Goal: Information Seeking & Learning: Learn about a topic

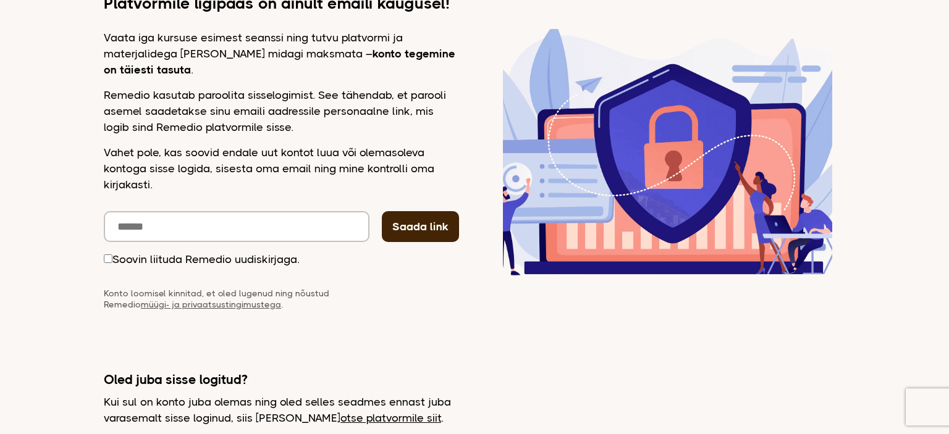
scroll to position [199, 0]
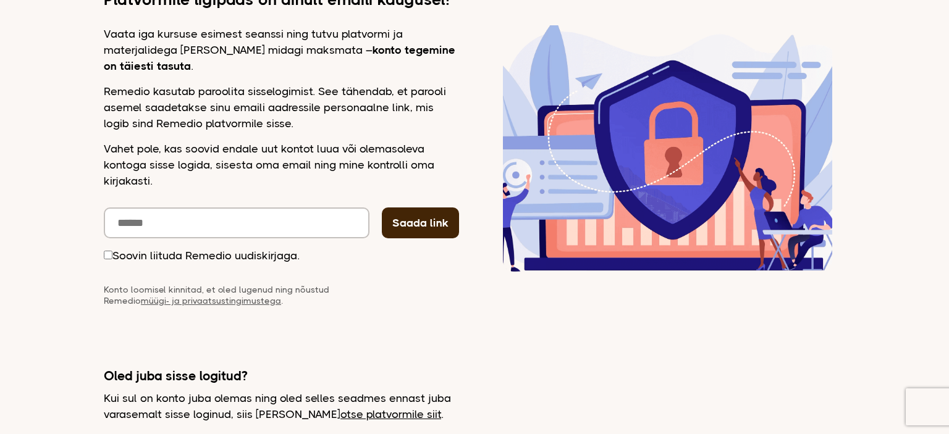
click at [374, 413] on link "otse platvormile siit" at bounding box center [390, 414] width 101 height 12
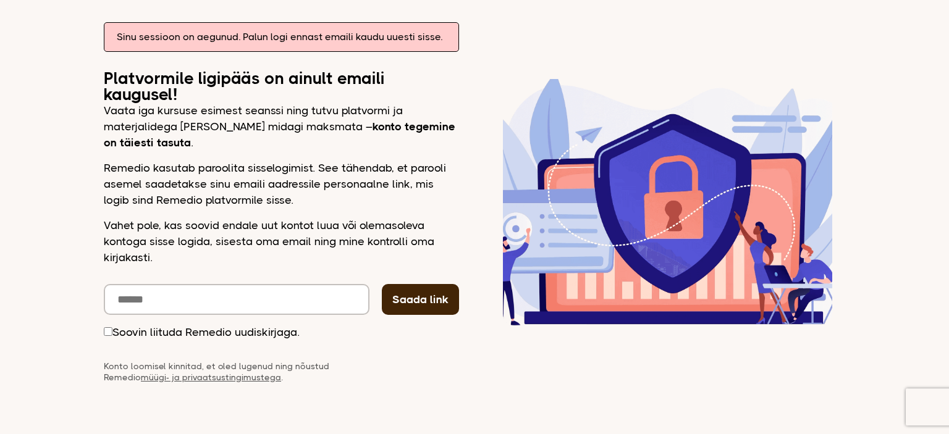
scroll to position [169, 0]
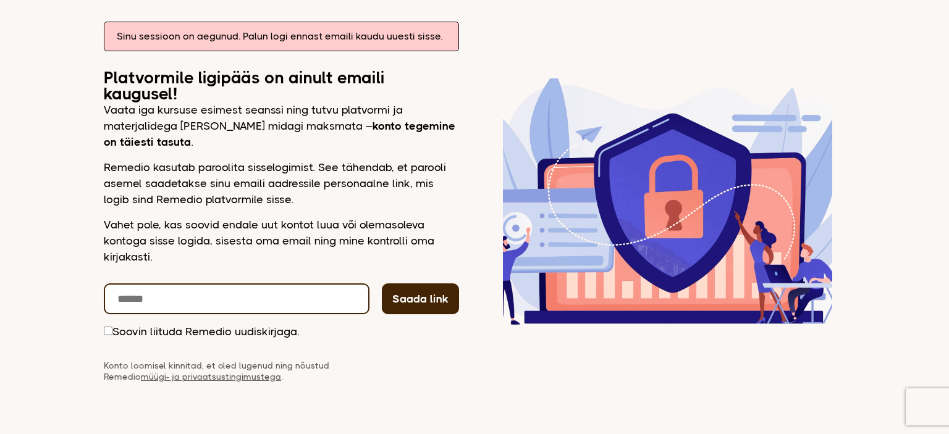
click at [295, 289] on input "email" at bounding box center [237, 299] width 266 height 31
type input "**********"
click at [382, 284] on button "Saada link" at bounding box center [420, 299] width 77 height 31
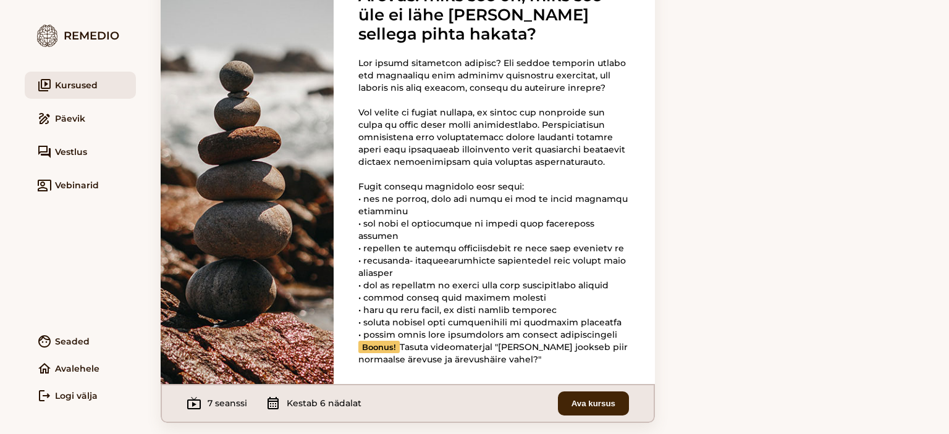
scroll to position [129, 0]
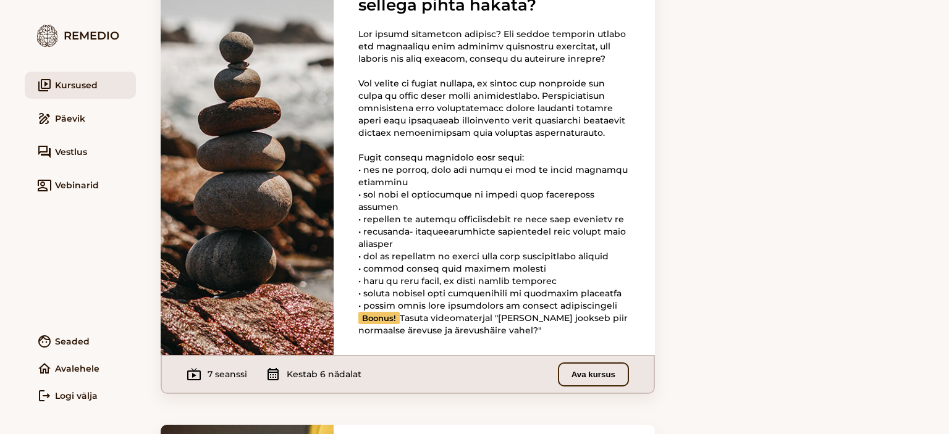
click at [592, 387] on button "Ava kursus" at bounding box center [593, 375] width 71 height 24
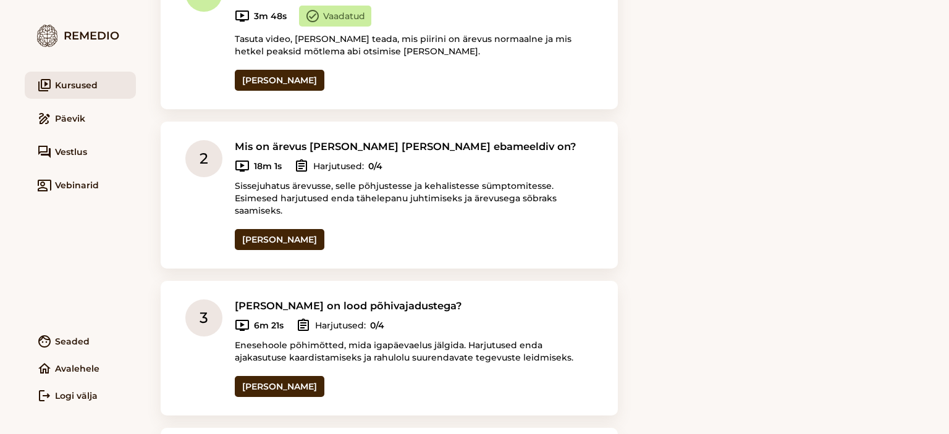
scroll to position [331, 0]
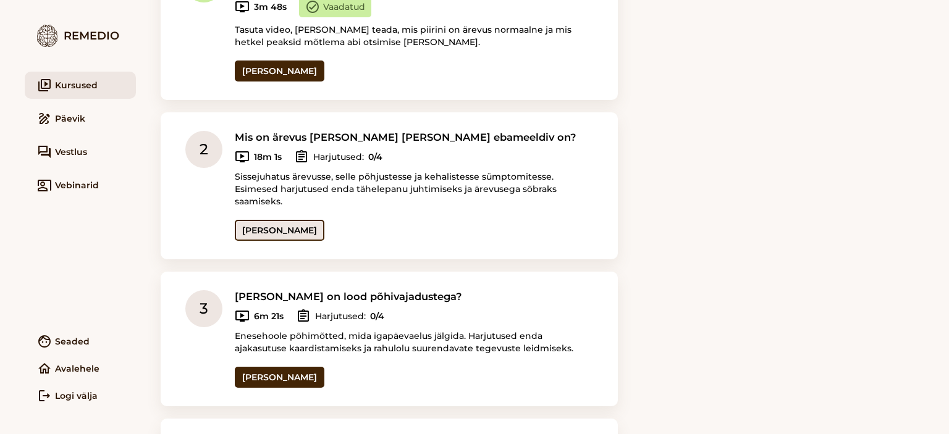
click at [285, 220] on link "Ava seanss" at bounding box center [280, 230] width 90 height 21
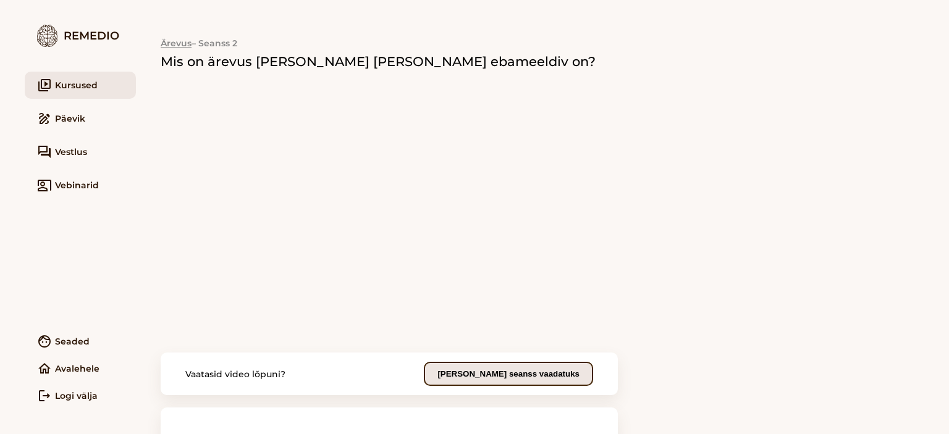
click at [512, 382] on button "Märgi seanss vaadatuks" at bounding box center [508, 374] width 169 height 24
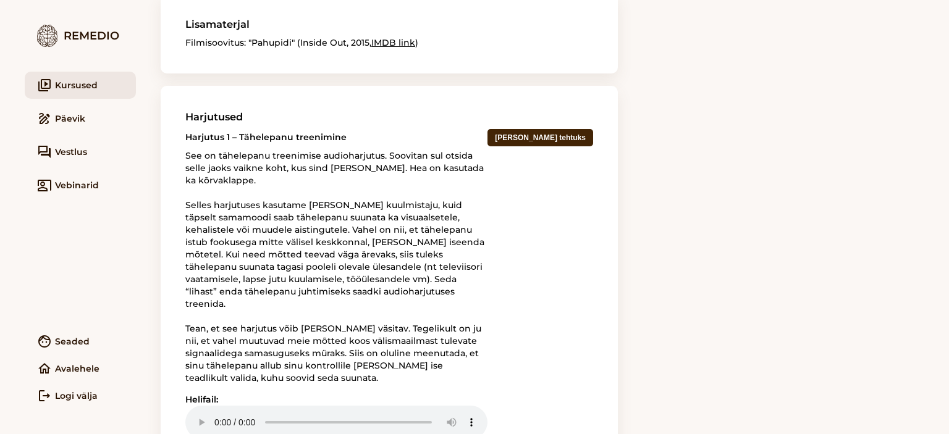
scroll to position [436, 0]
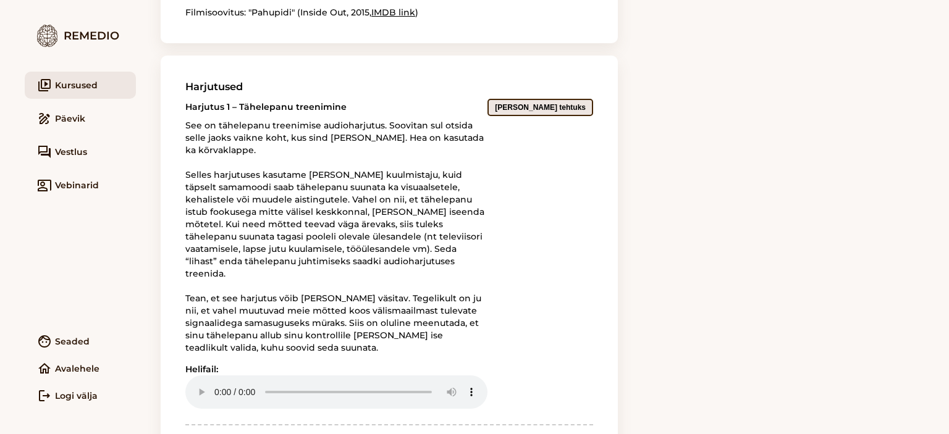
click at [570, 107] on button "Märgi tehtuks" at bounding box center [540, 107] width 106 height 17
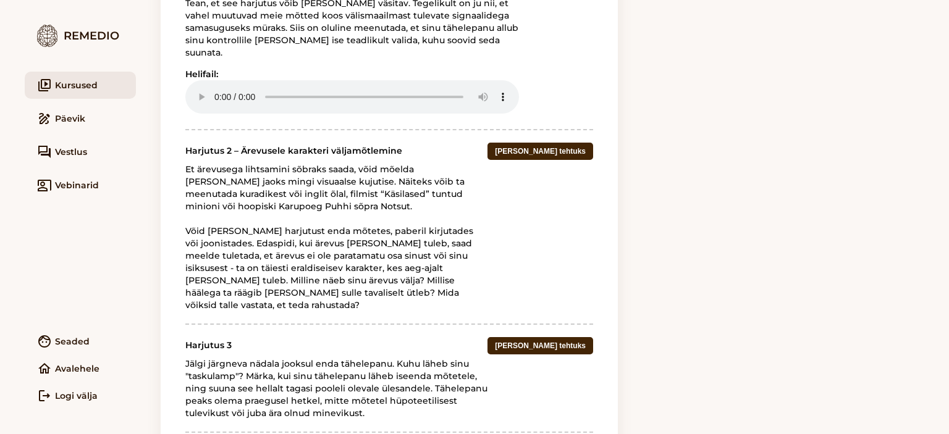
scroll to position [727, 0]
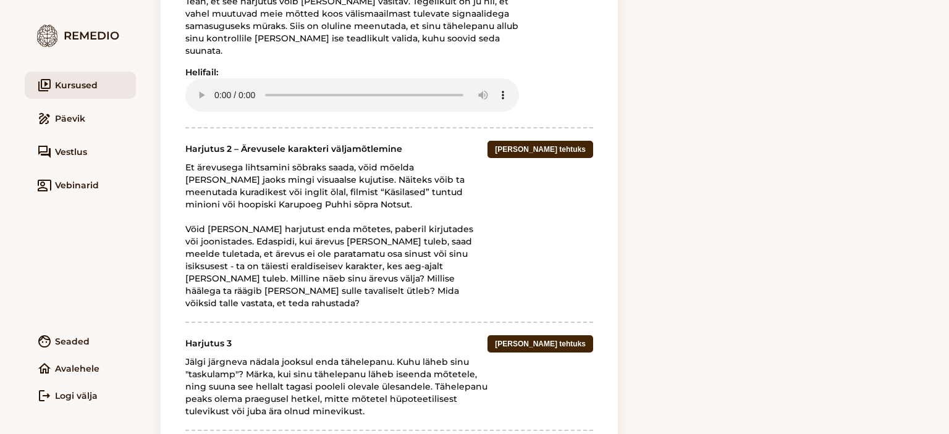
click at [582, 127] on div "Harjutus 2 – Ärevusele karakteri väljamõtlemine Et ärevusega lihtsamini sõbraks…" at bounding box center [389, 218] width 408 height 182
click at [575, 141] on button "Märgi tehtuks" at bounding box center [540, 149] width 106 height 17
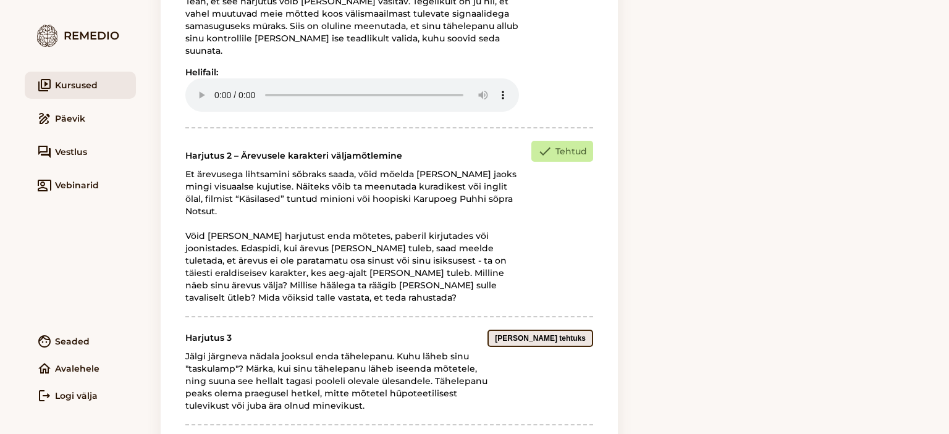
click at [575, 330] on button "Märgi tehtuks" at bounding box center [540, 338] width 106 height 17
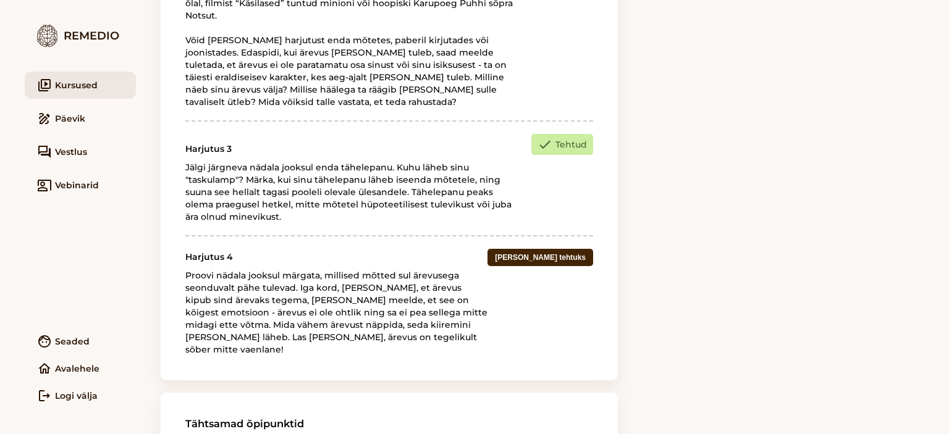
scroll to position [945, 0]
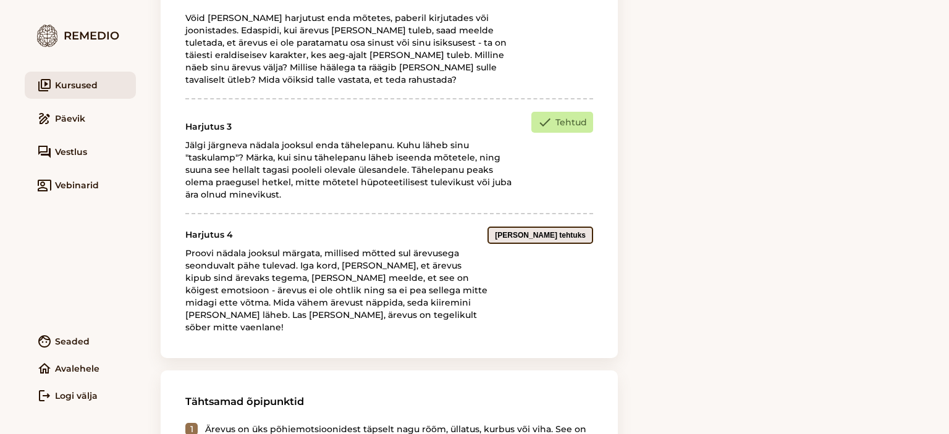
click at [577, 227] on button "Märgi tehtuks" at bounding box center [540, 235] width 106 height 17
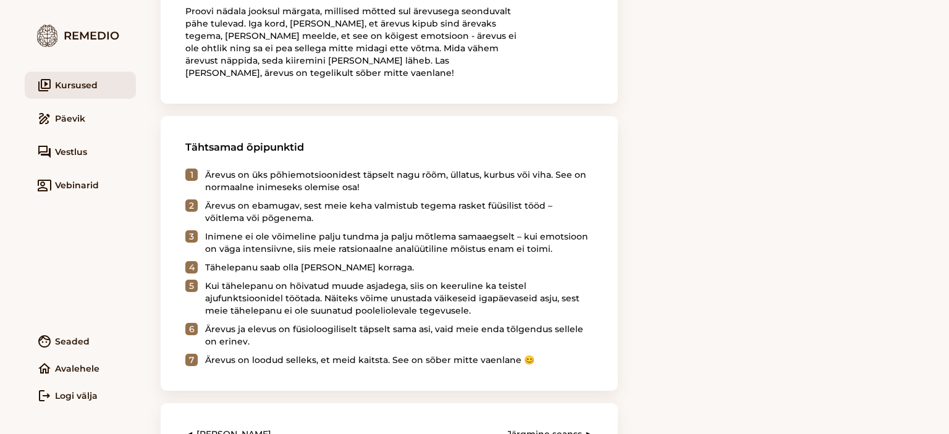
scroll to position [1224, 0]
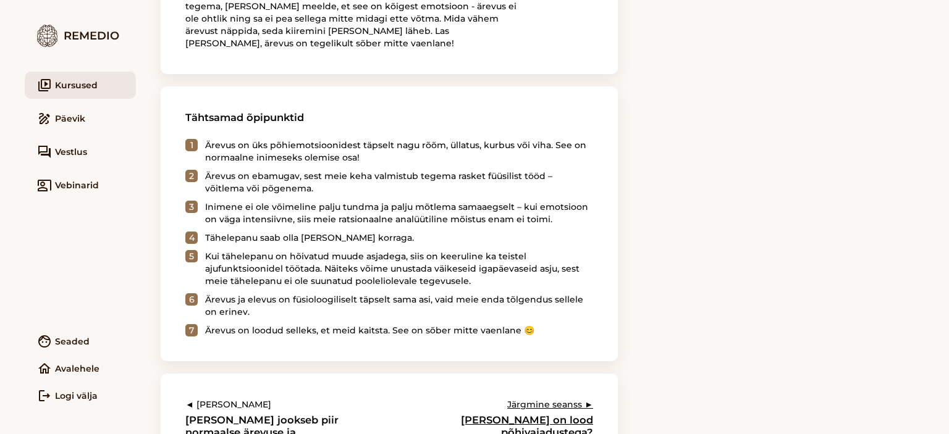
click at [557, 399] on link "Järgmine seanss ► Kuidas on lood põhivajadustega?" at bounding box center [511, 419] width 163 height 40
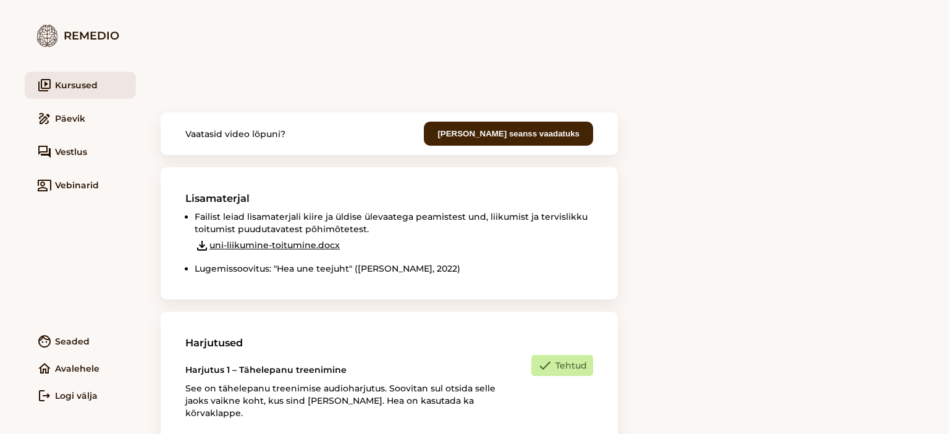
scroll to position [229, 0]
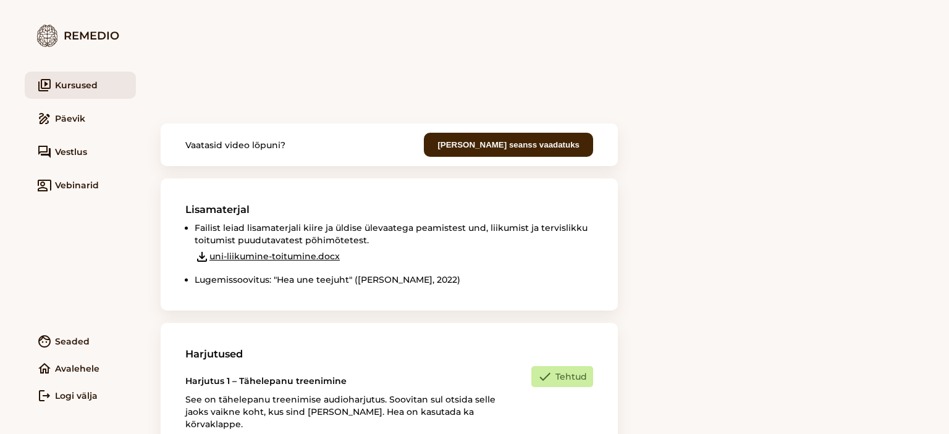
click at [302, 251] on link "file_download uni-liikumine-toitumine.docx" at bounding box center [267, 257] width 145 height 15
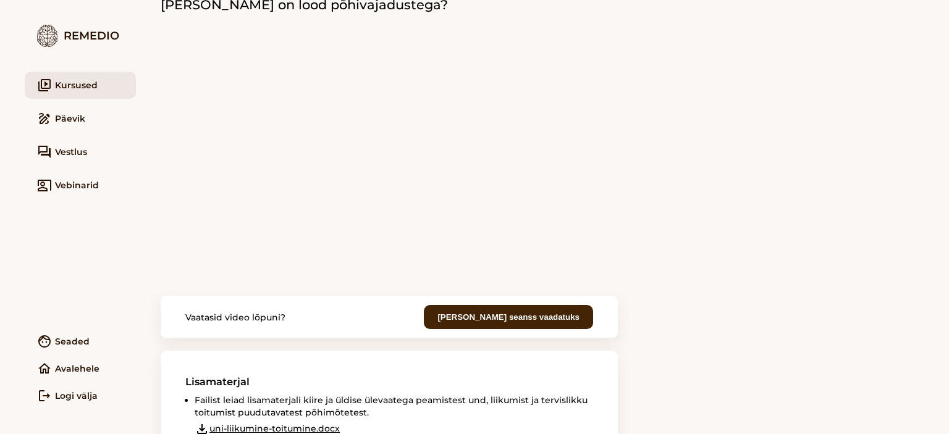
scroll to position [34, 0]
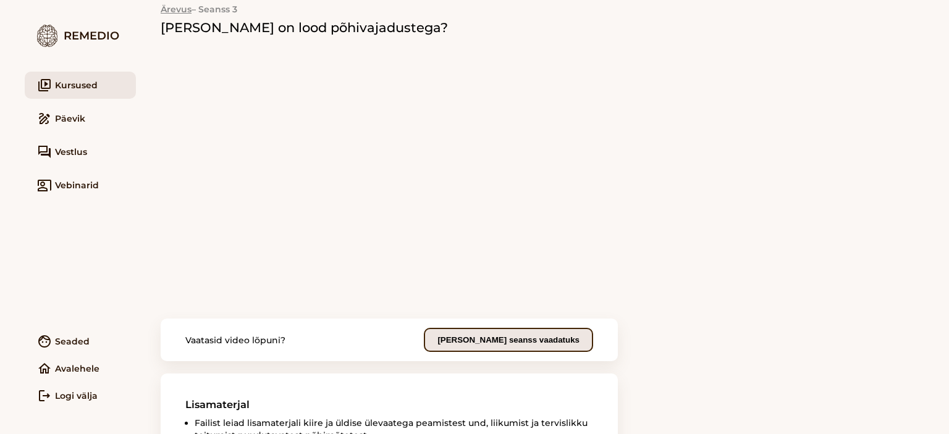
click at [542, 341] on button "Märgi seanss vaadatuks" at bounding box center [508, 340] width 169 height 24
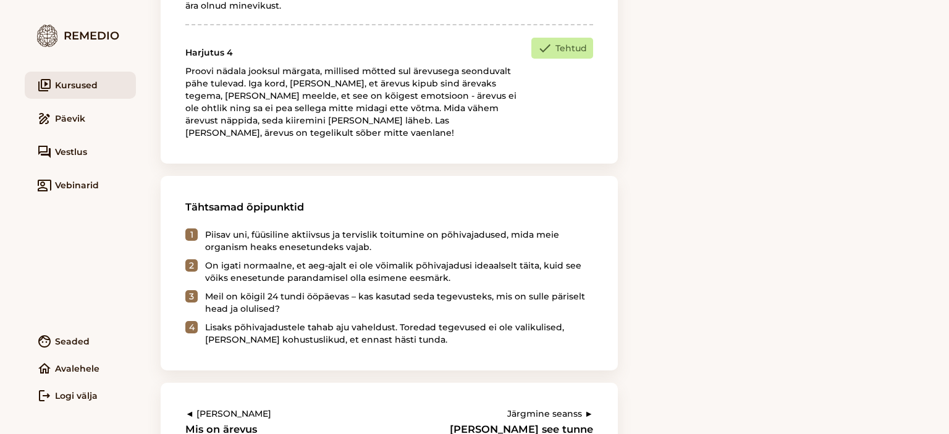
scroll to position [1196, 0]
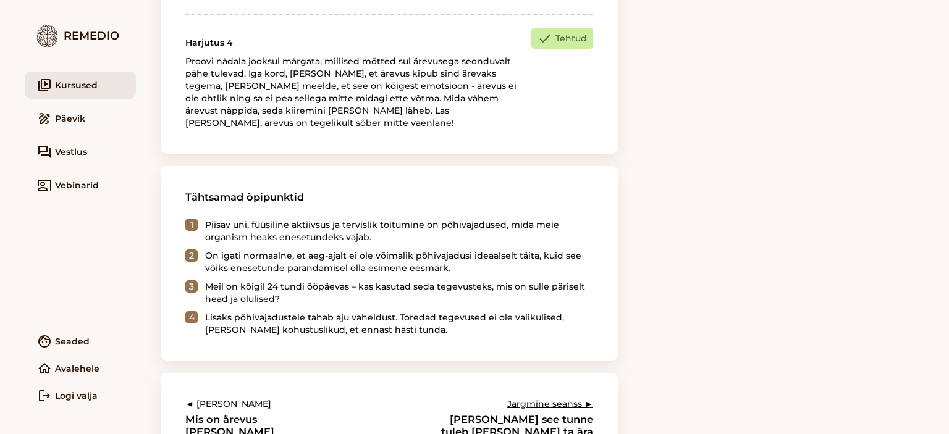
click at [560, 398] on link "Järgmine seanss ► Kust see tunne tuleb ja miks ta ära ei lähe?" at bounding box center [511, 424] width 163 height 53
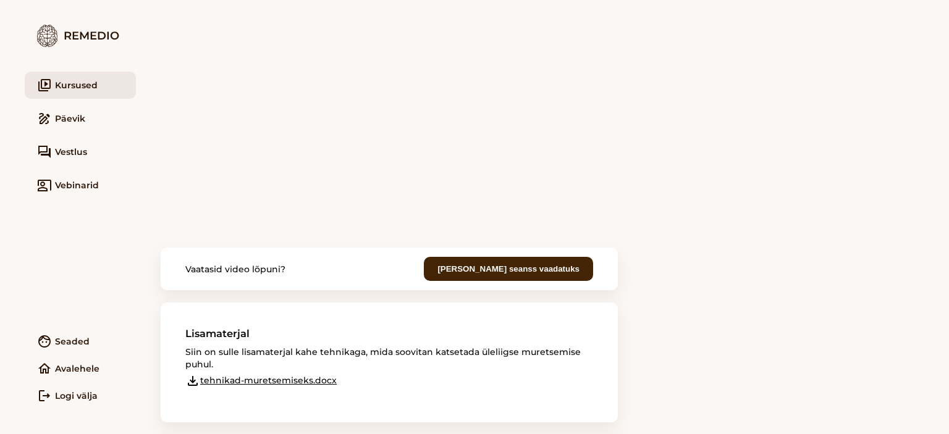
scroll to position [107, 0]
click at [305, 378] on link "file_download tehnikad-muretsemiseks.docx" at bounding box center [260, 379] width 151 height 15
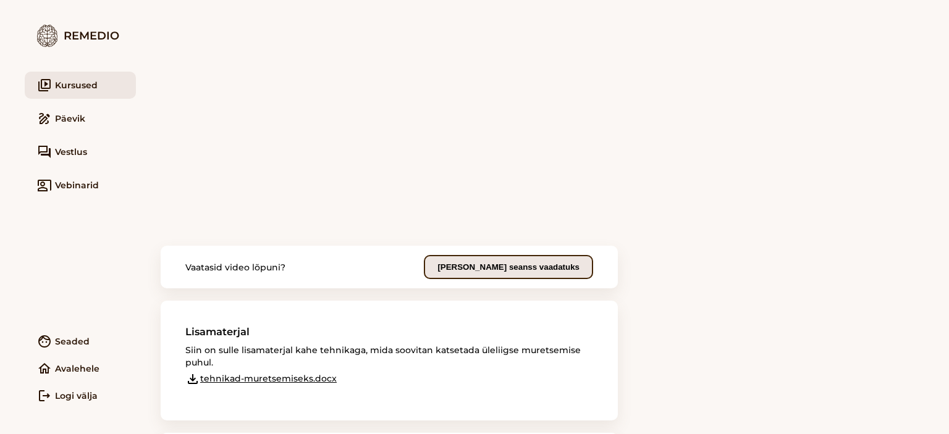
click at [510, 269] on button "Märgi seanss vaadatuks" at bounding box center [508, 267] width 169 height 24
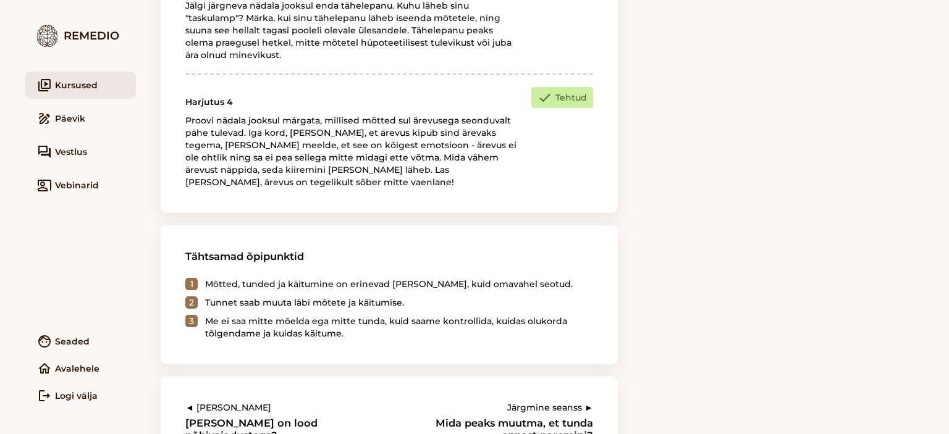
scroll to position [1128, 0]
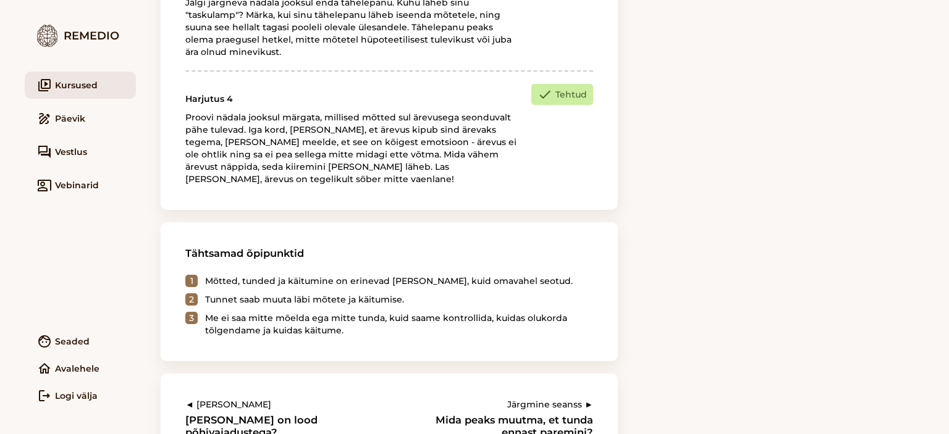
click at [103, 85] on link "video_library Kursused" at bounding box center [80, 85] width 111 height 27
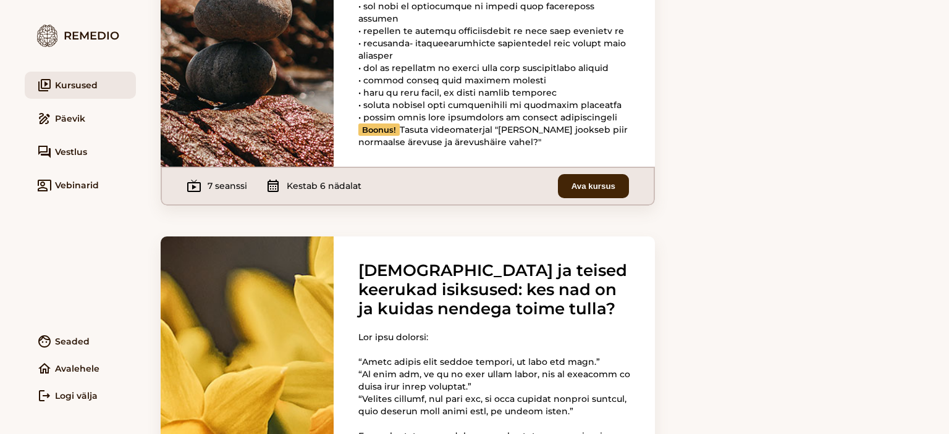
scroll to position [295, 0]
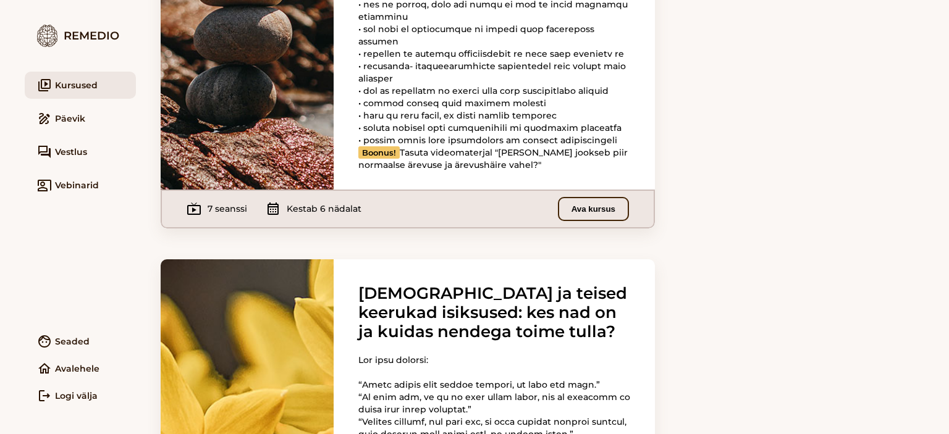
click at [622, 221] on button "Ava kursus" at bounding box center [593, 209] width 71 height 24
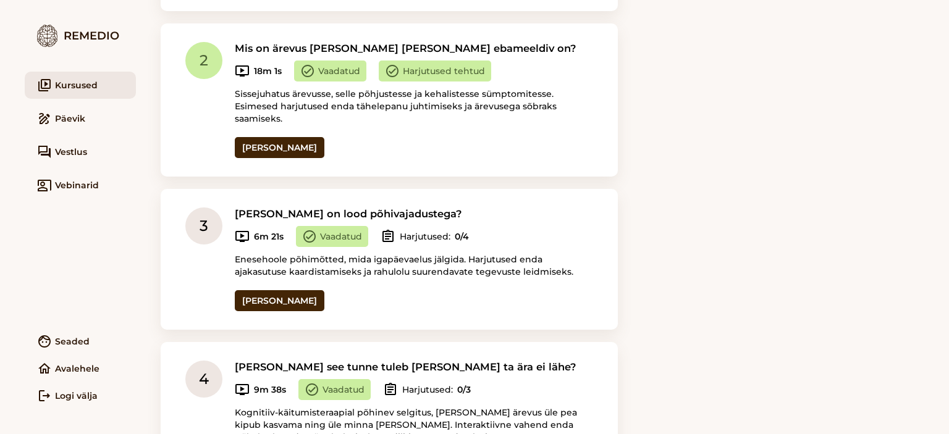
scroll to position [418, 0]
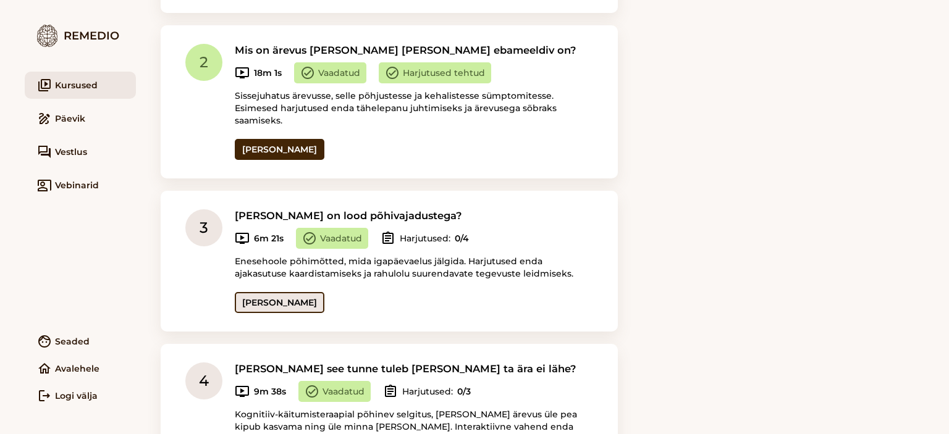
click at [281, 292] on link "Ava seanss" at bounding box center [280, 302] width 90 height 21
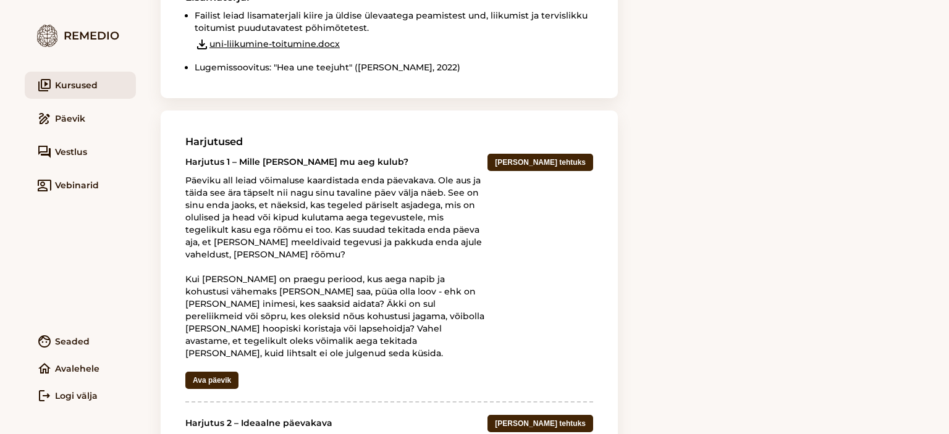
scroll to position [451, 0]
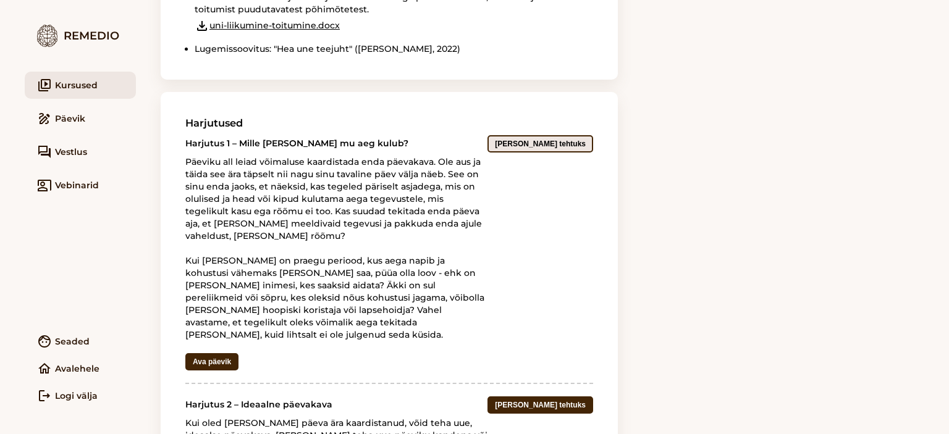
click at [570, 146] on button "Märgi tehtuks" at bounding box center [540, 143] width 106 height 17
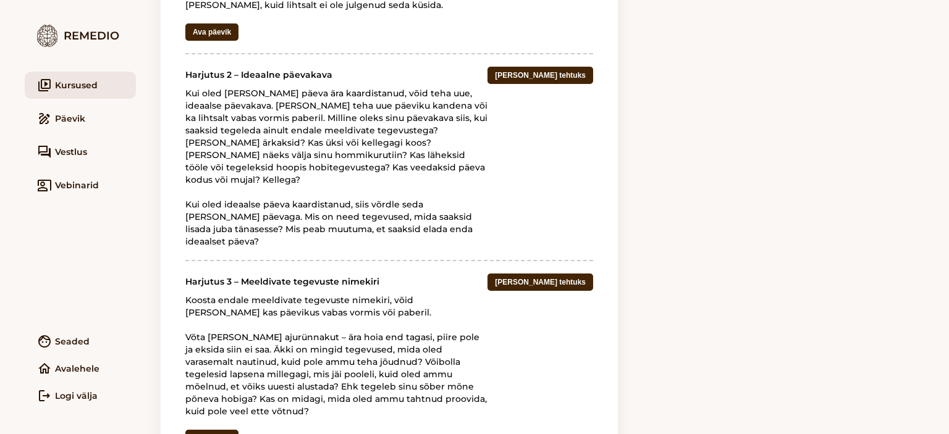
scroll to position [793, 0]
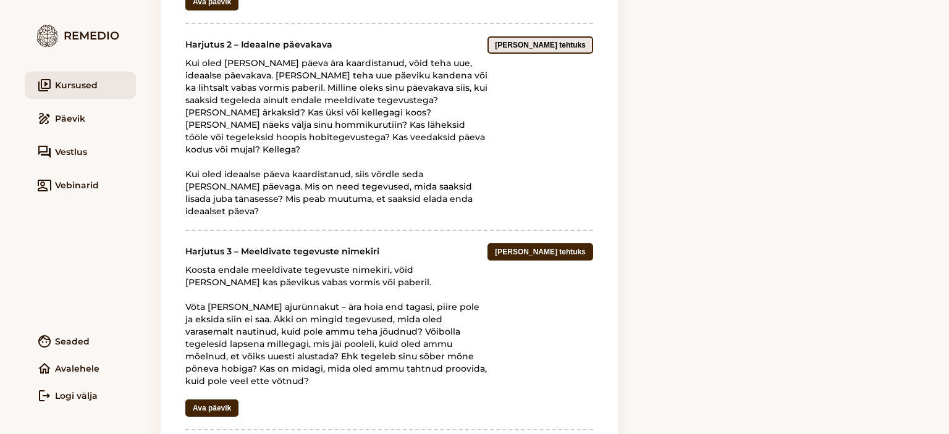
click at [572, 36] on button "Märgi tehtuks" at bounding box center [540, 44] width 106 height 17
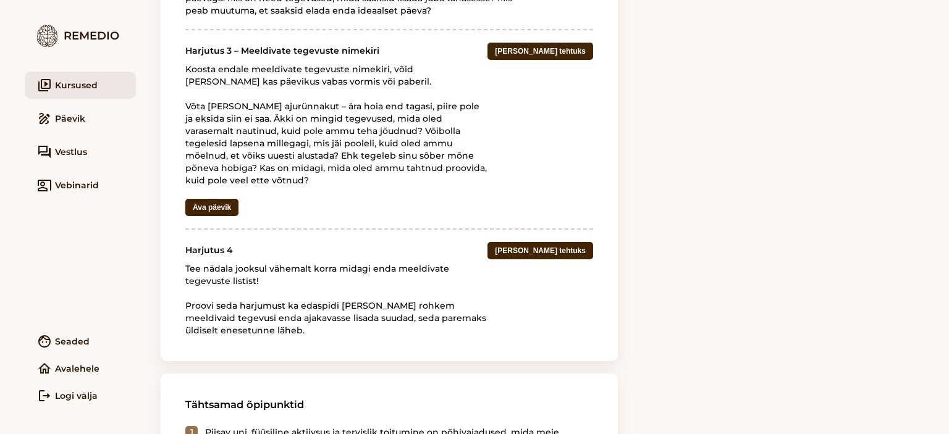
scroll to position [981, 0]
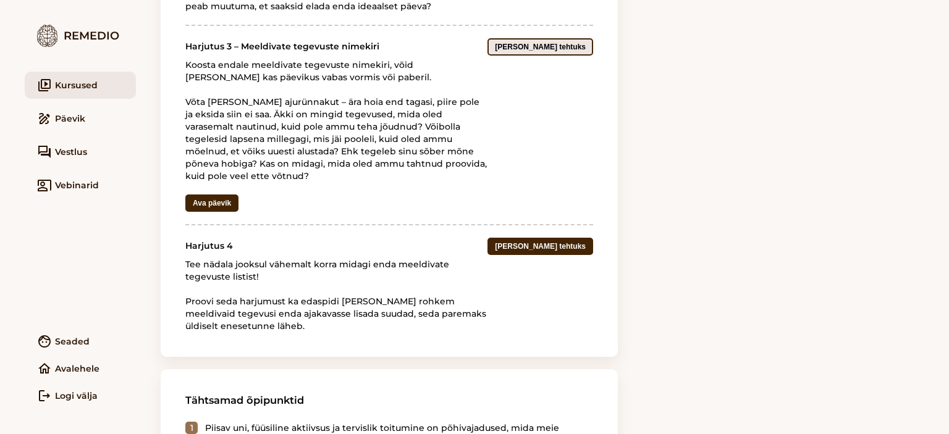
click at [574, 38] on button "Märgi tehtuks" at bounding box center [540, 46] width 106 height 17
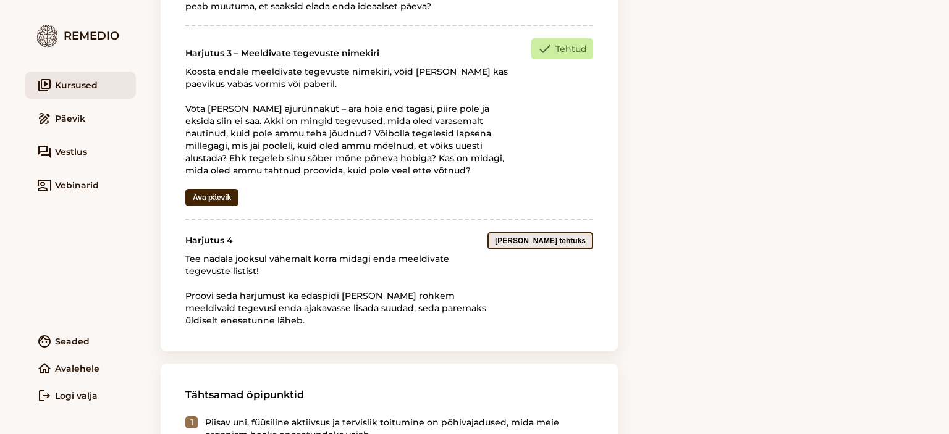
click at [558, 232] on button "Märgi tehtuks" at bounding box center [540, 240] width 106 height 17
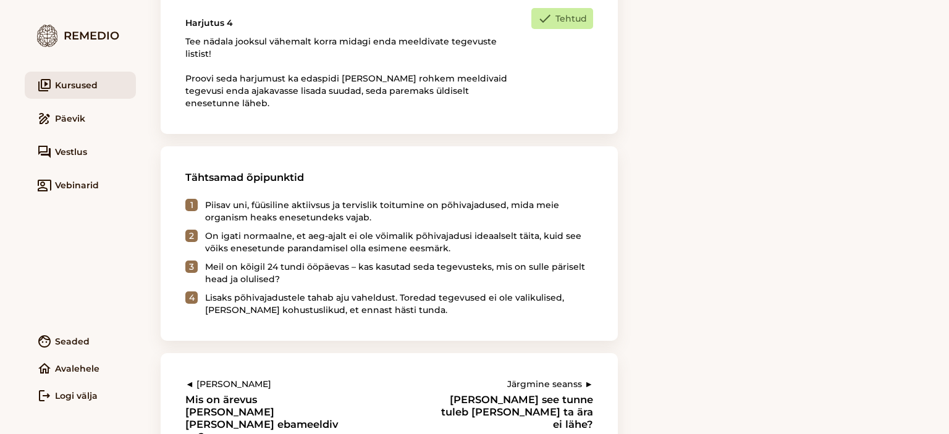
scroll to position [1205, 0]
click at [557, 393] on h3 "Kust see tunne tuleb ja miks ta ära ei lähe?" at bounding box center [511, 411] width 163 height 37
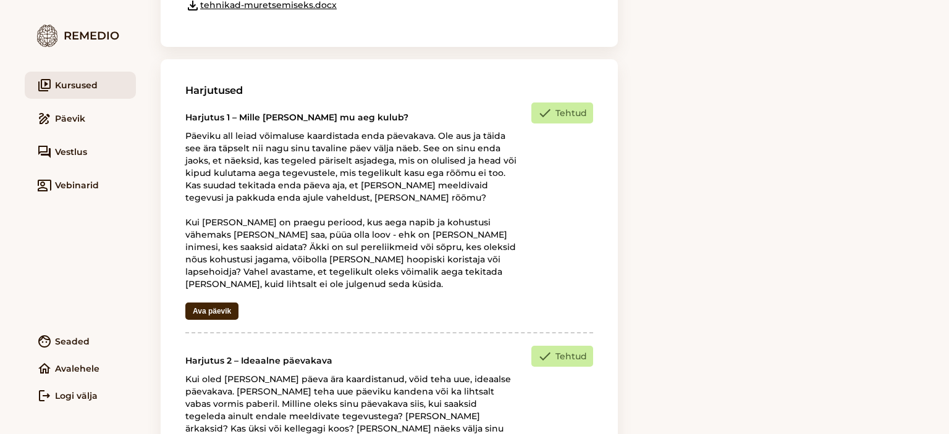
scroll to position [3, 0]
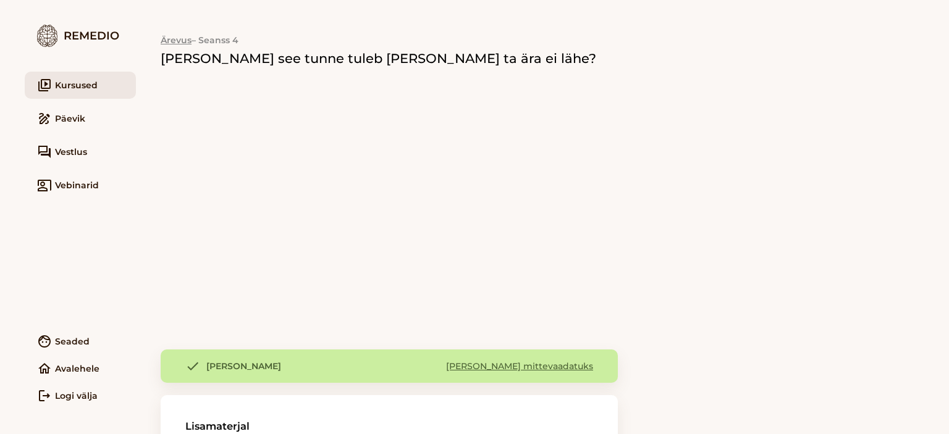
click at [105, 83] on link "video_library Kursused" at bounding box center [80, 85] width 111 height 27
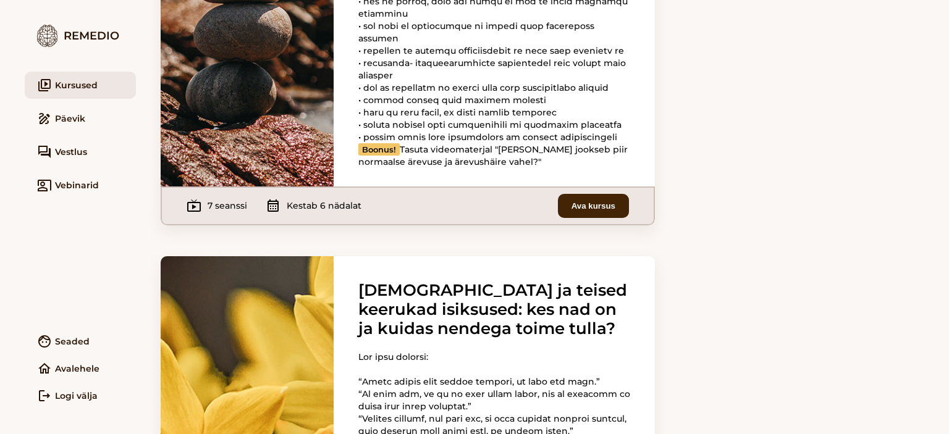
scroll to position [304, 0]
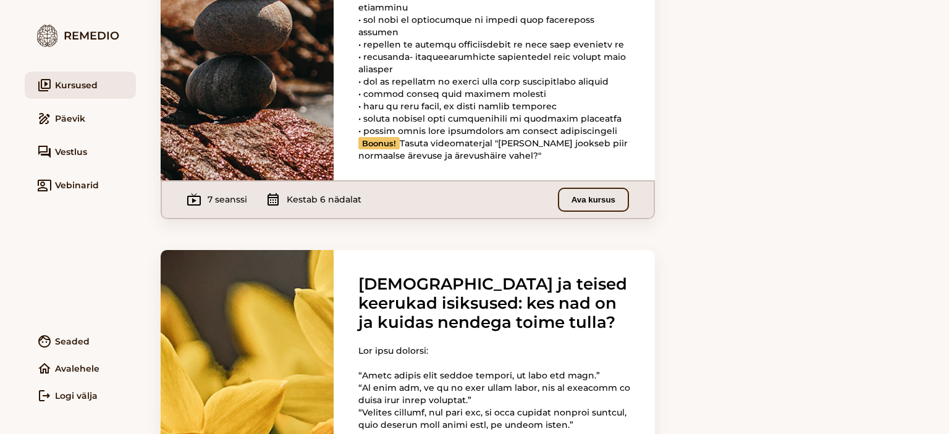
click at [583, 212] on button "Ava kursus" at bounding box center [593, 200] width 71 height 24
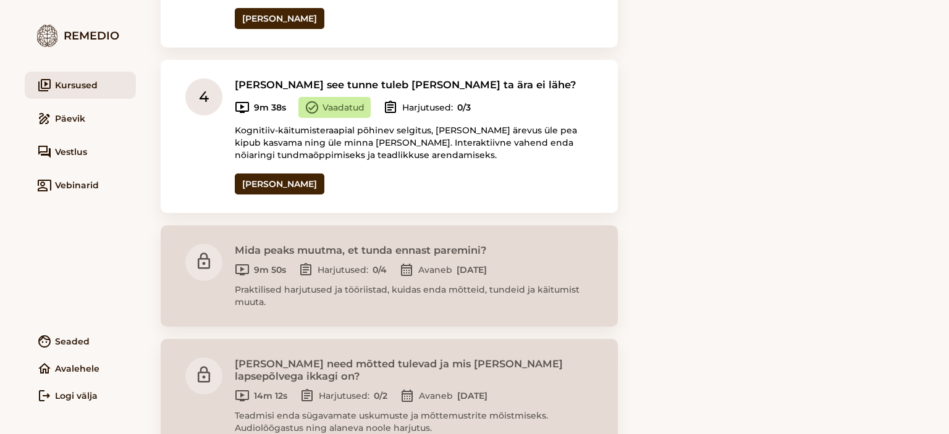
scroll to position [618, 0]
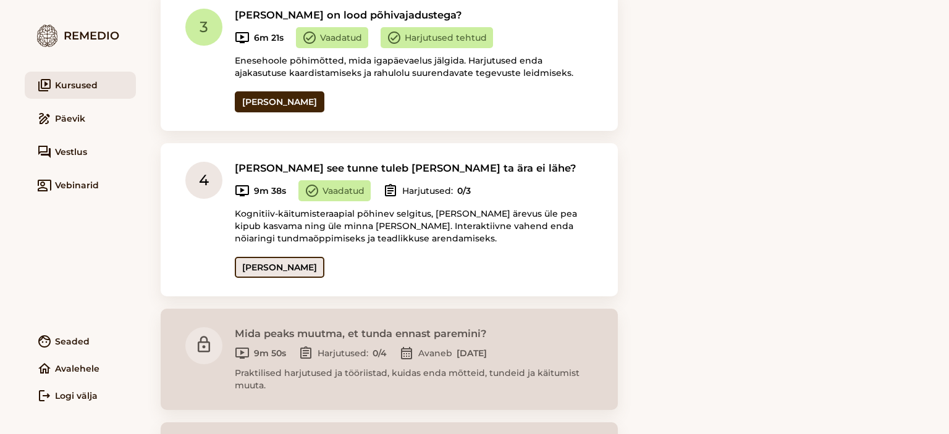
click at [258, 257] on link "Ava seanss" at bounding box center [280, 267] width 90 height 21
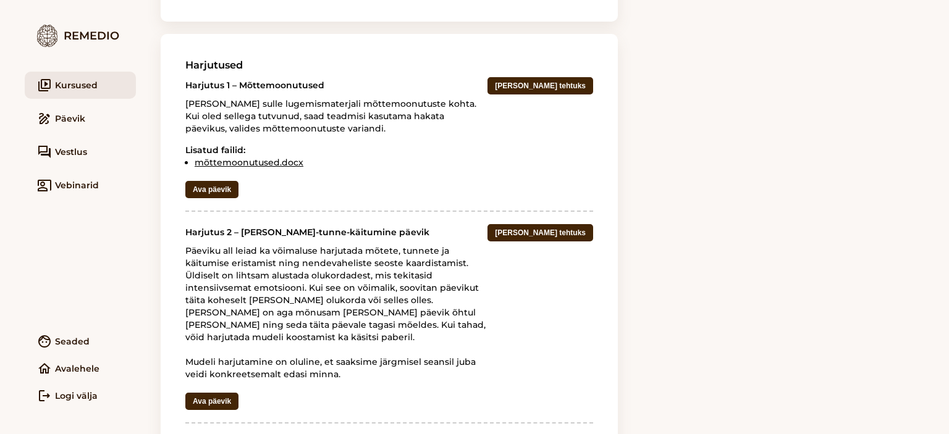
scroll to position [502, 0]
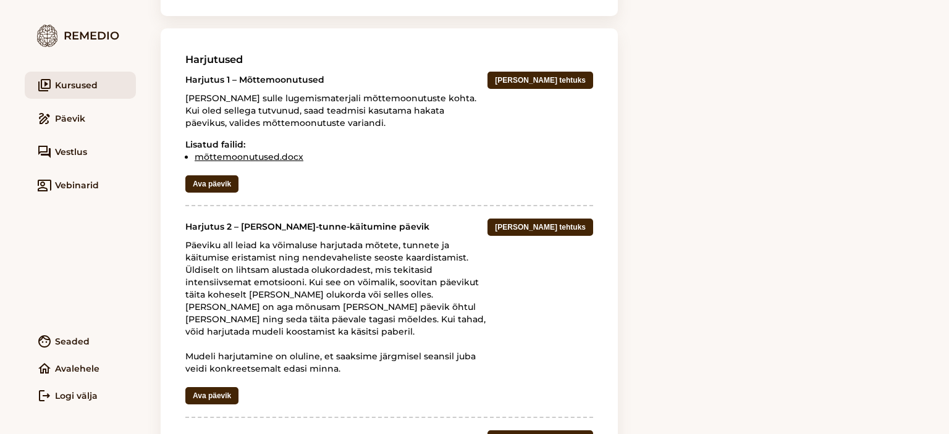
click at [276, 156] on link "mõttemoonutused.docx" at bounding box center [249, 156] width 109 height 11
click at [551, 83] on button "Märgi tehtuks" at bounding box center [540, 80] width 106 height 17
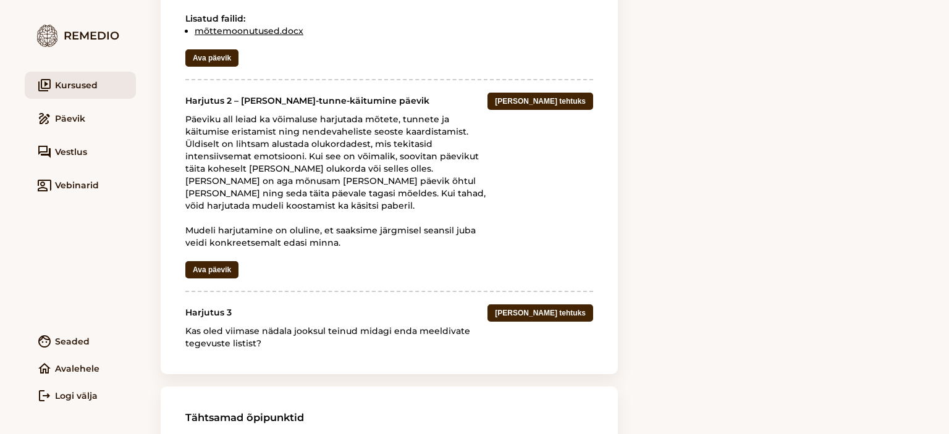
scroll to position [638, 0]
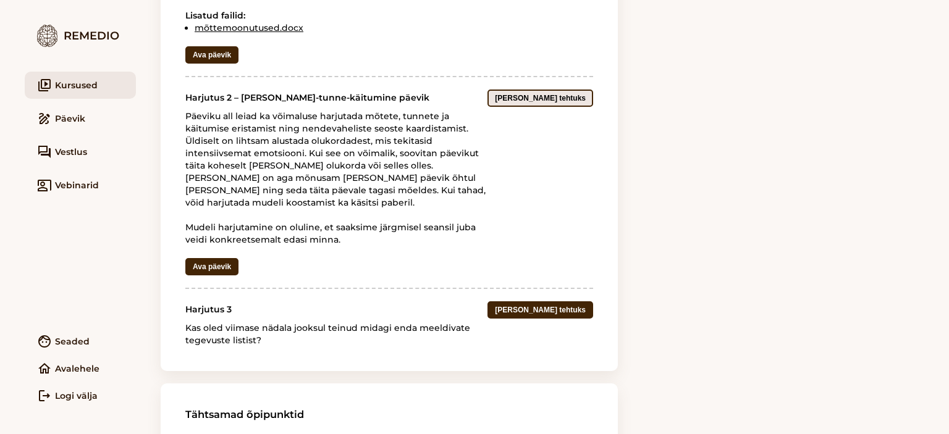
click at [573, 102] on button "Märgi tehtuks" at bounding box center [540, 98] width 106 height 17
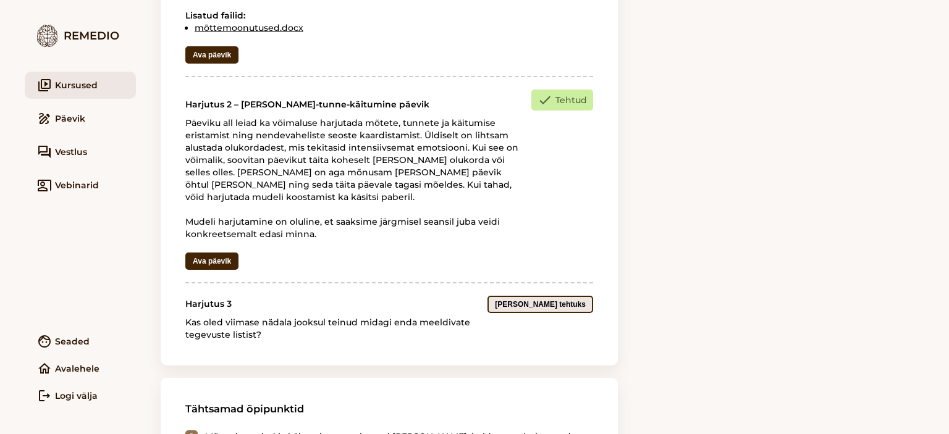
click at [580, 299] on button "Märgi tehtuks" at bounding box center [540, 304] width 106 height 17
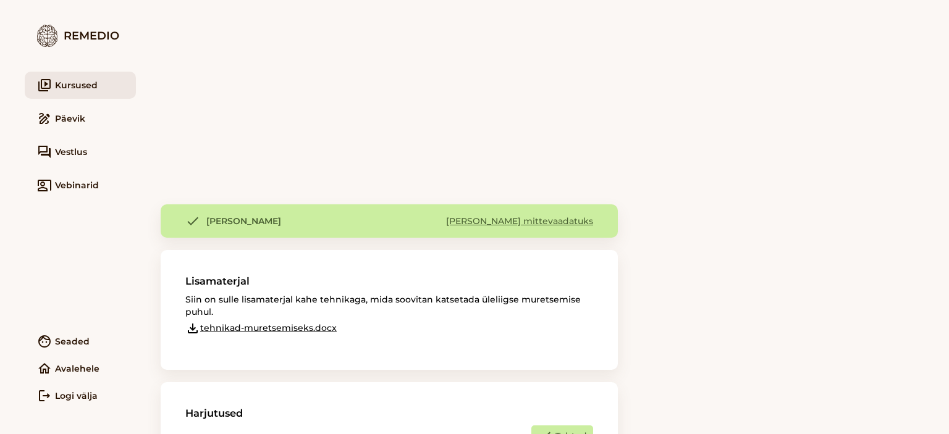
scroll to position [147, 0]
click at [94, 88] on link "video_library Kursused" at bounding box center [80, 85] width 111 height 27
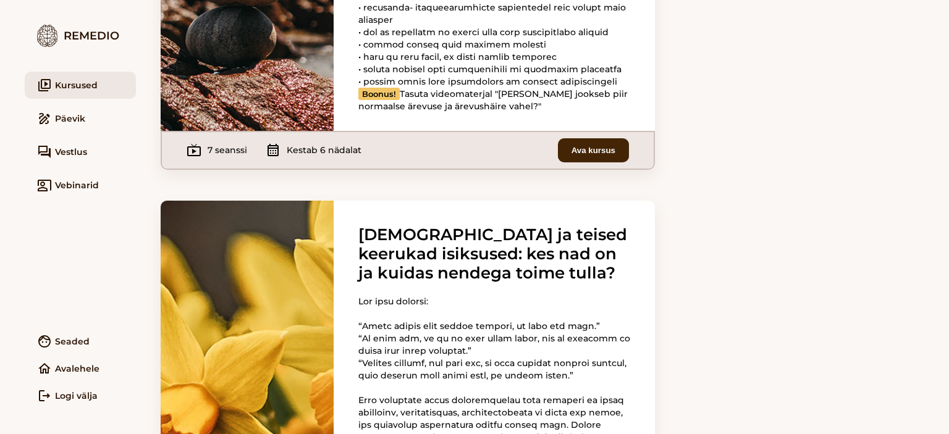
scroll to position [356, 0]
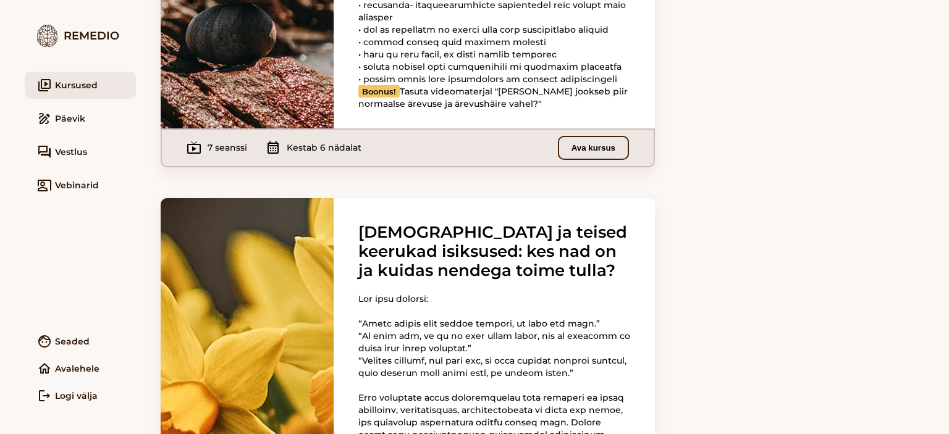
click at [587, 160] on button "Ava kursus" at bounding box center [593, 148] width 71 height 24
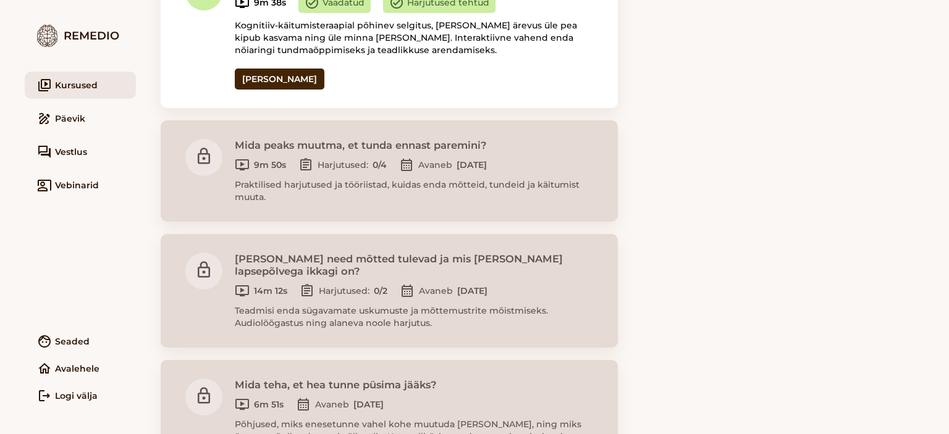
scroll to position [823, 0]
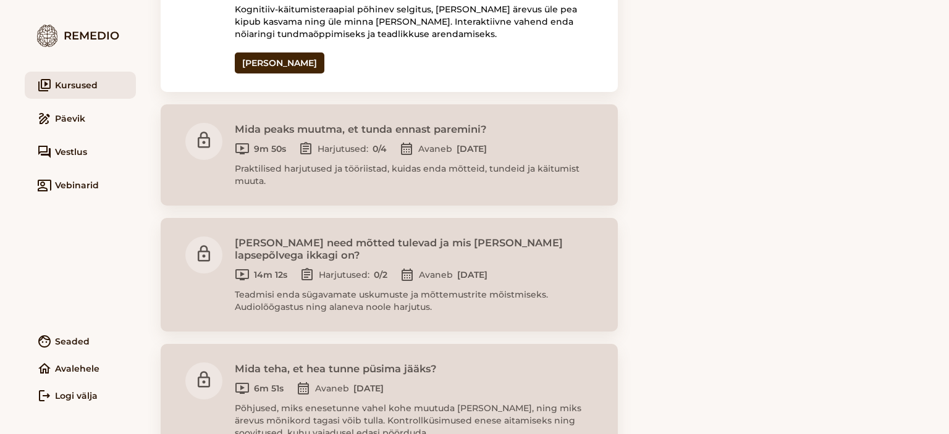
click at [81, 83] on link "video_library Kursused" at bounding box center [80, 85] width 111 height 27
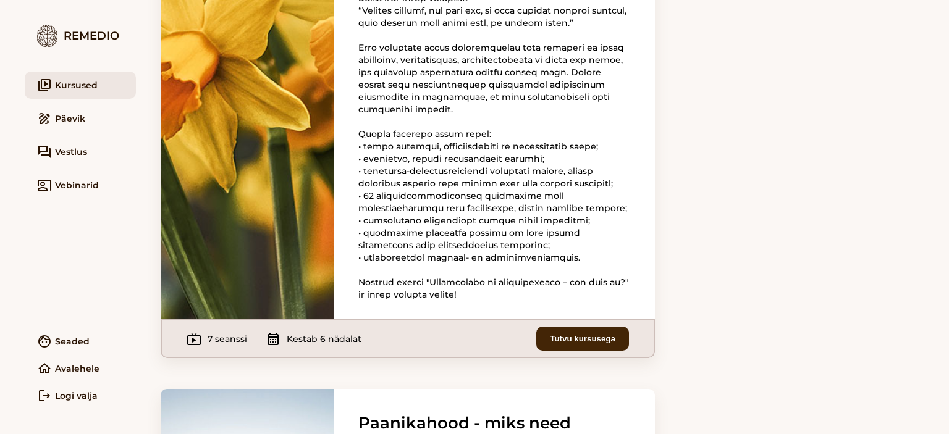
scroll to position [878, 0]
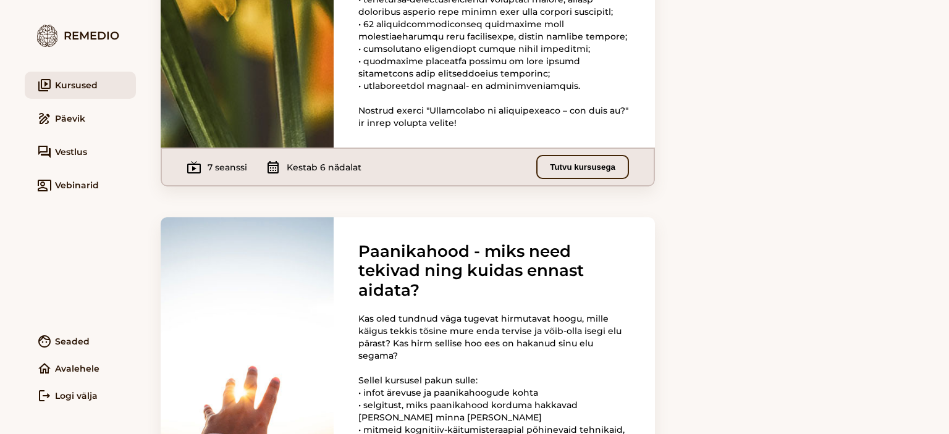
click at [584, 179] on button "Tutvu kursusega" at bounding box center [582, 167] width 93 height 24
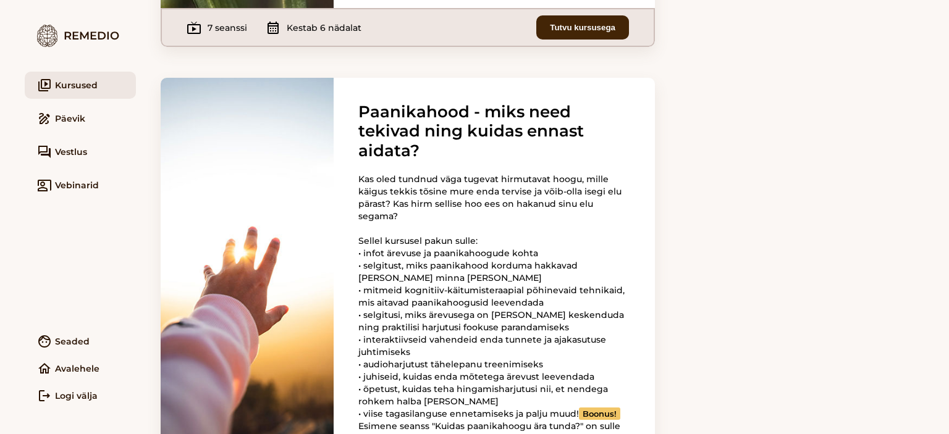
scroll to position [1112, 0]
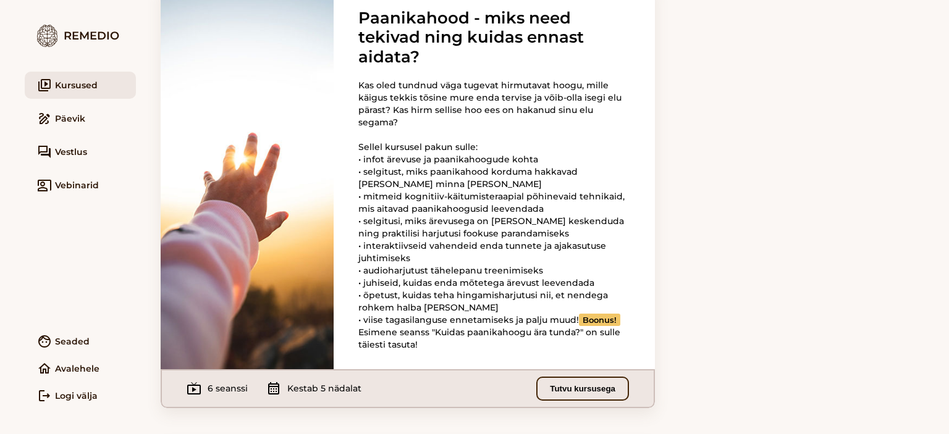
click at [612, 401] on button "Tutvu kursusega" at bounding box center [582, 389] width 93 height 24
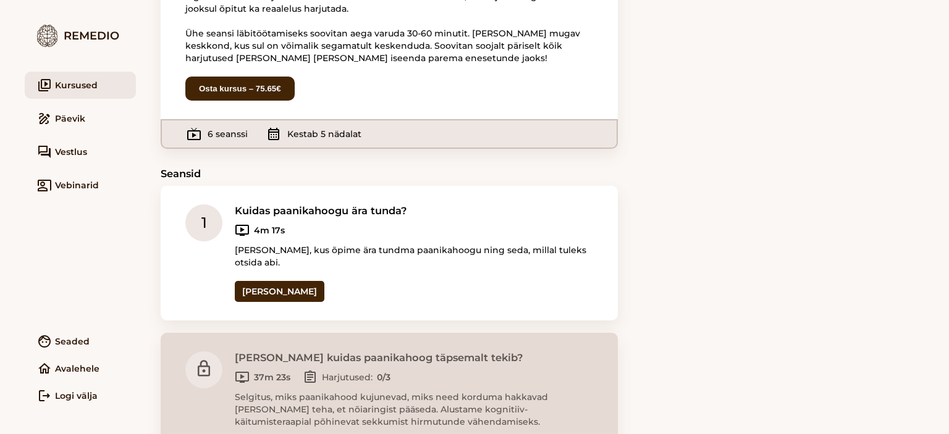
scroll to position [158, 0]
